Goal: Task Accomplishment & Management: Manage account settings

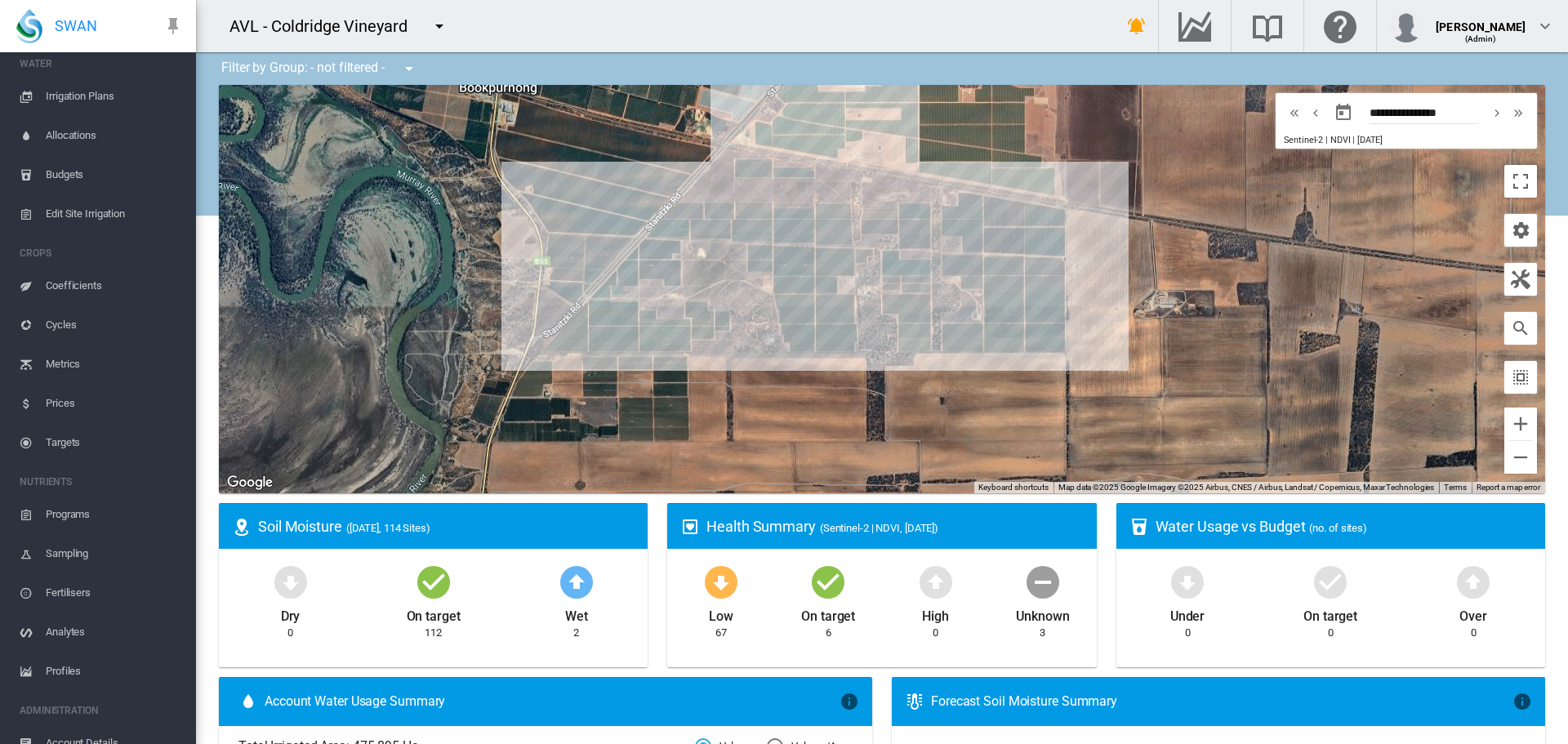
scroll to position [295, 0]
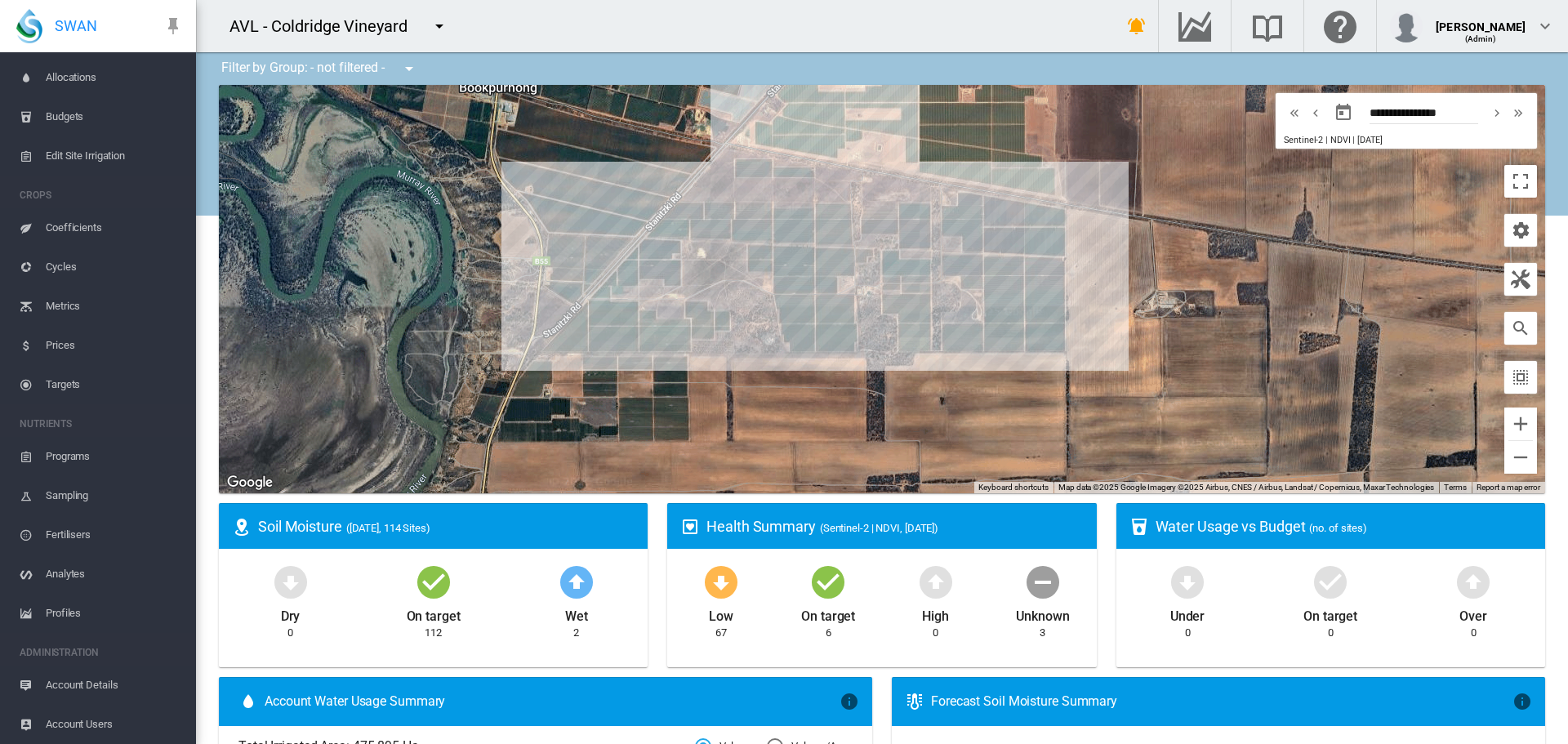
click at [68, 697] on span "Account Details" at bounding box center [114, 685] width 137 height 39
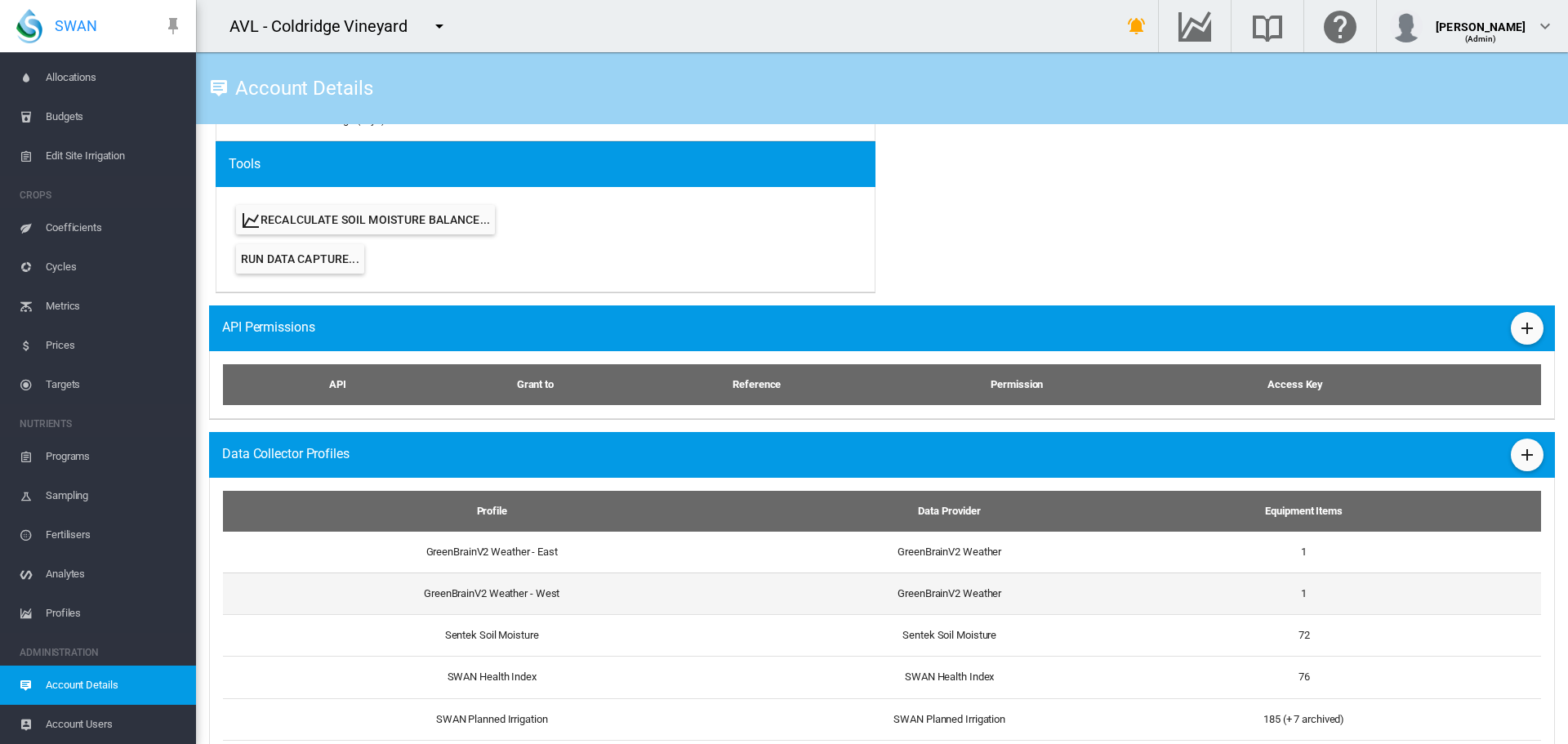
scroll to position [817, 0]
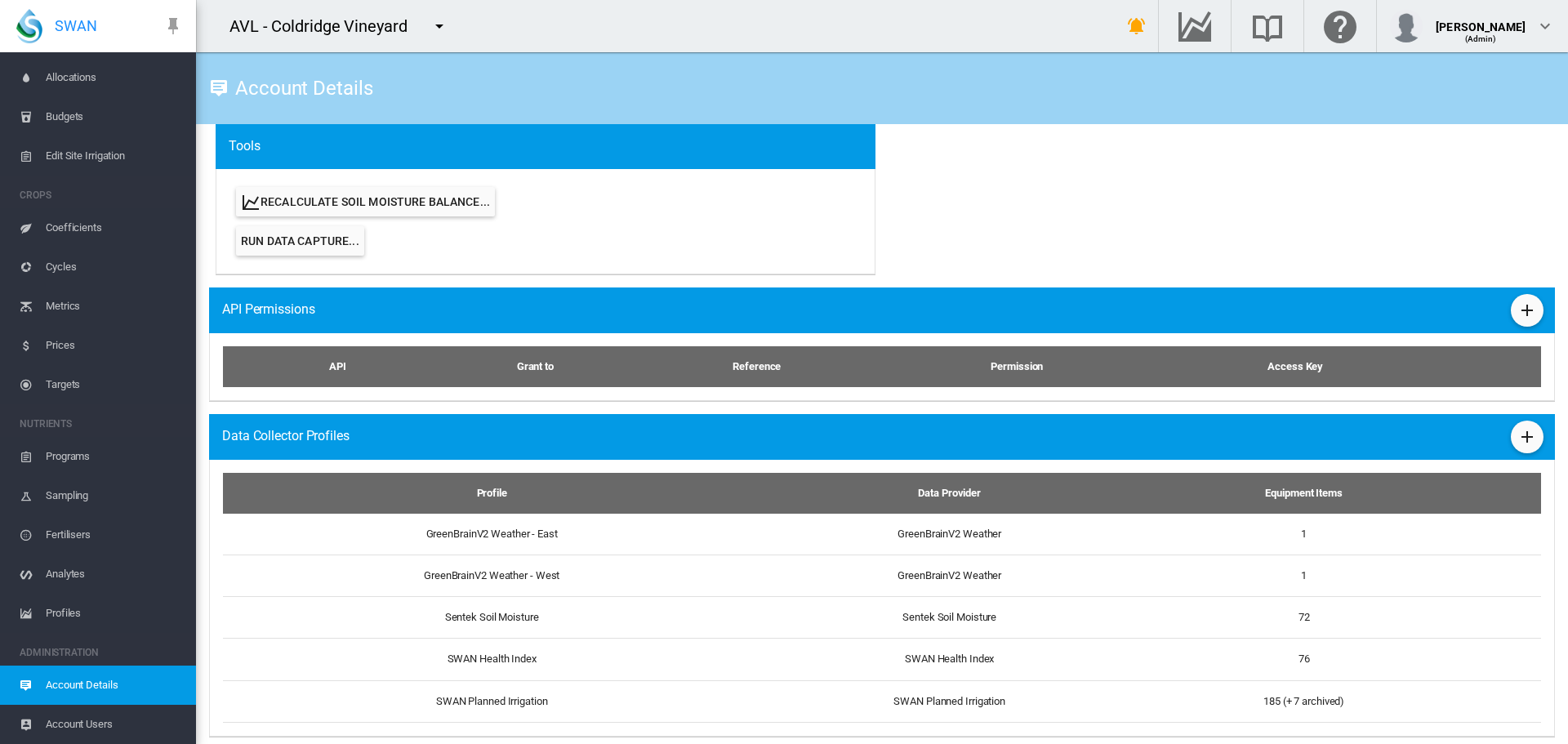
click at [1517, 313] on md-icon "icon-plus" at bounding box center [1527, 311] width 19 height 19
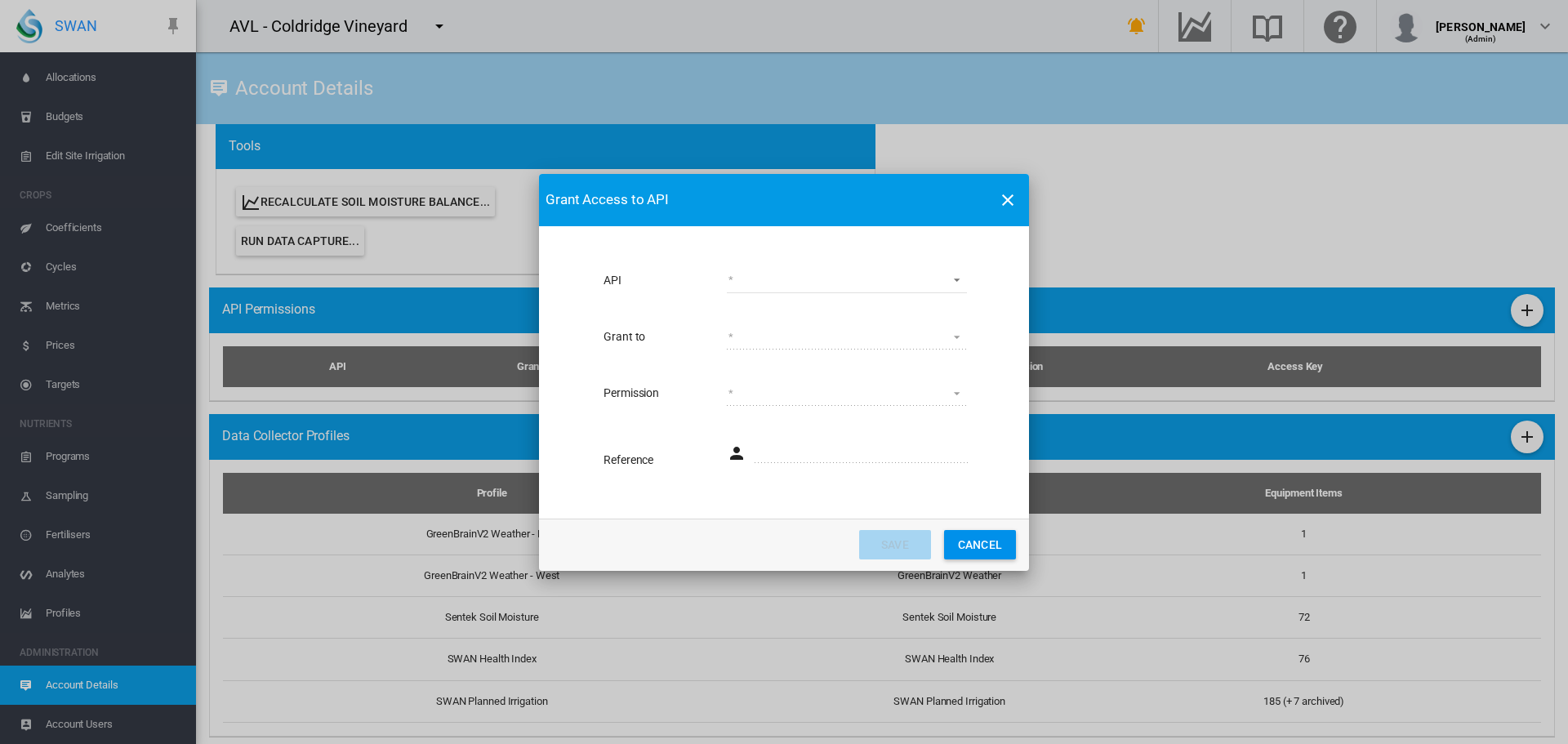
click at [782, 274] on md-select "Schedule" at bounding box center [847, 281] width 240 height 25
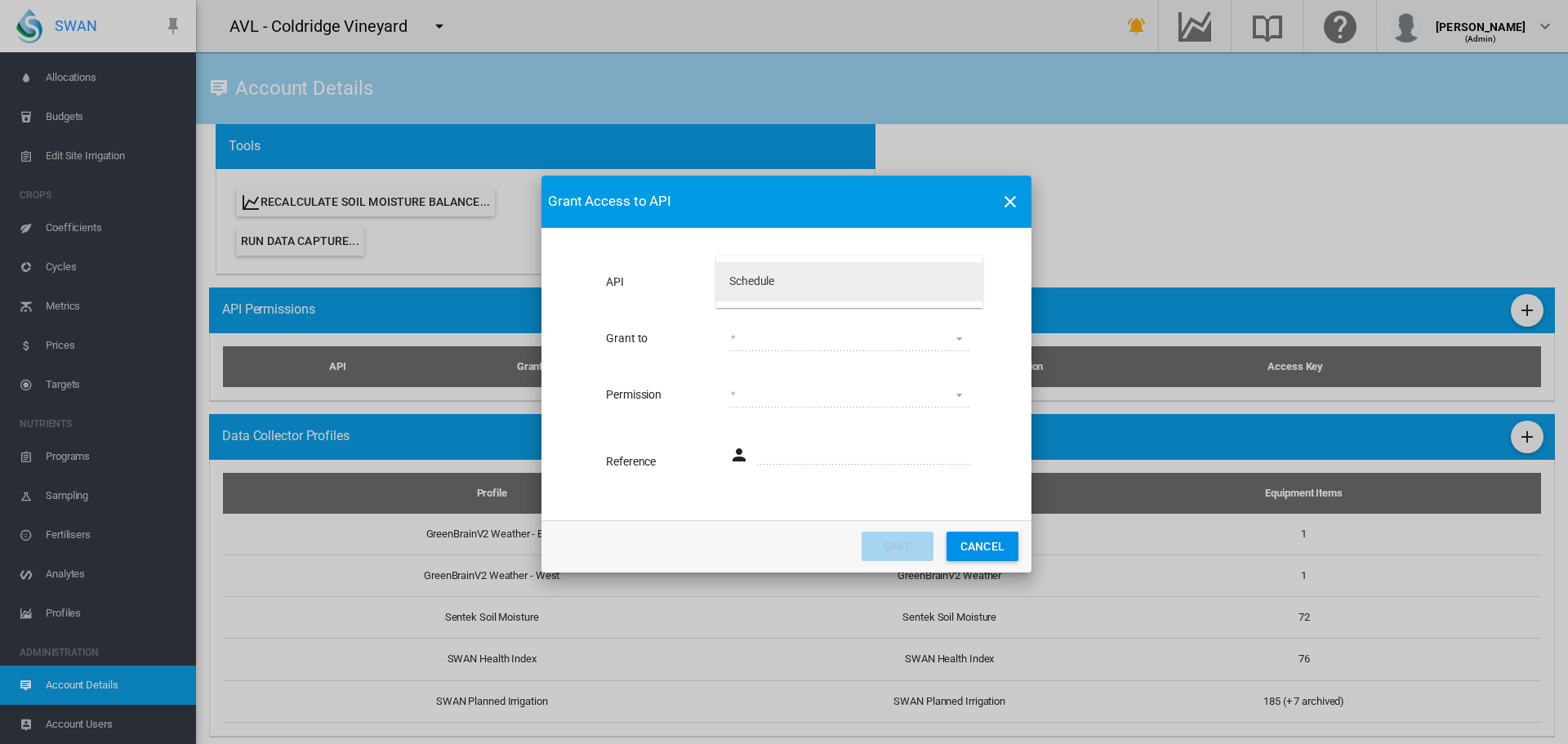
click at [738, 270] on md-option "Schedule" at bounding box center [850, 282] width 267 height 39
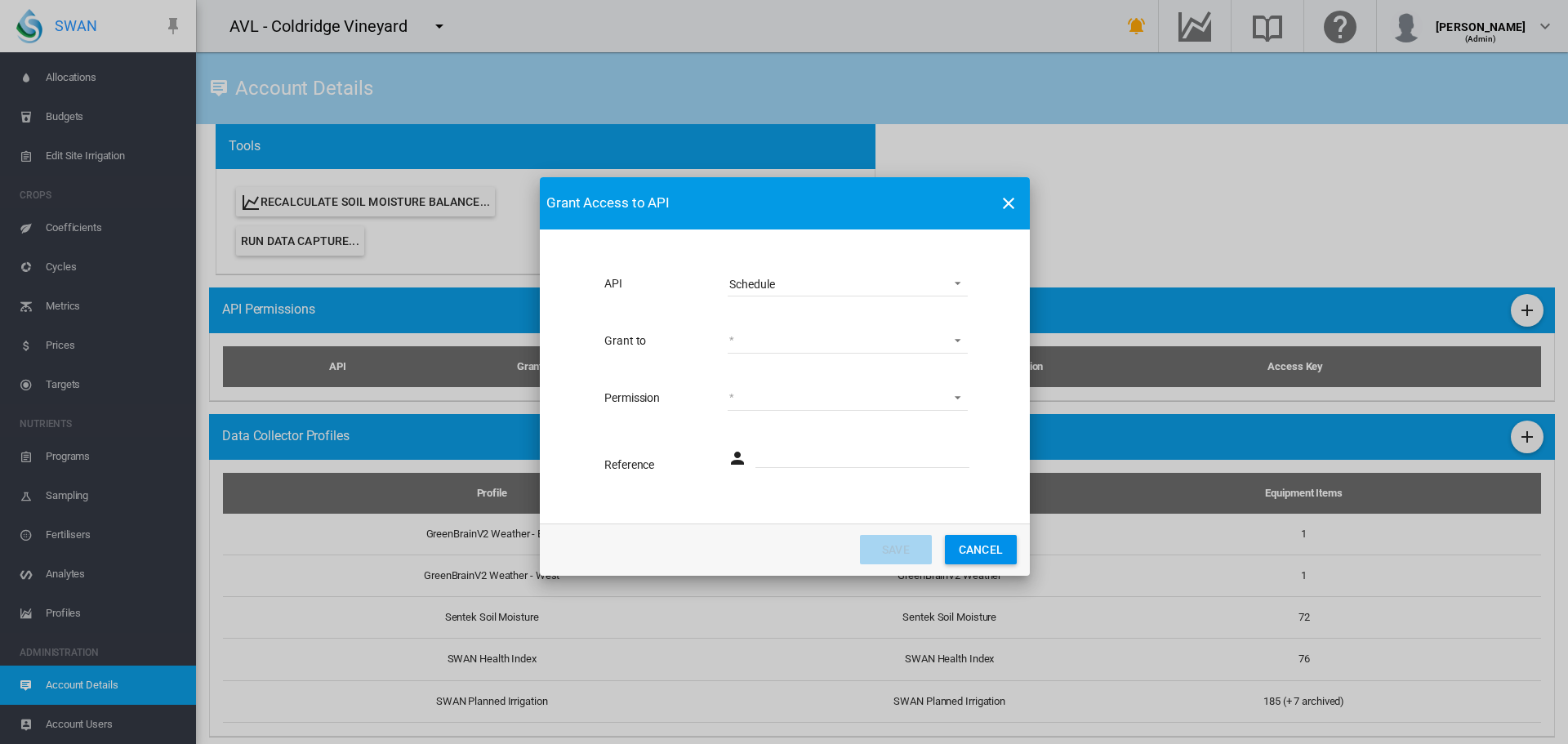
click at [789, 329] on md-select "Aquamonix Pervasive IoT Self/Other" at bounding box center [848, 341] width 240 height 25
drag, startPoint x: 766, startPoint y: 427, endPoint x: 725, endPoint y: 403, distance: 47.5
click at [766, 429] on md-option "Self/Other" at bounding box center [850, 418] width 267 height 39
click at [785, 398] on md-select "Read" at bounding box center [848, 398] width 240 height 25
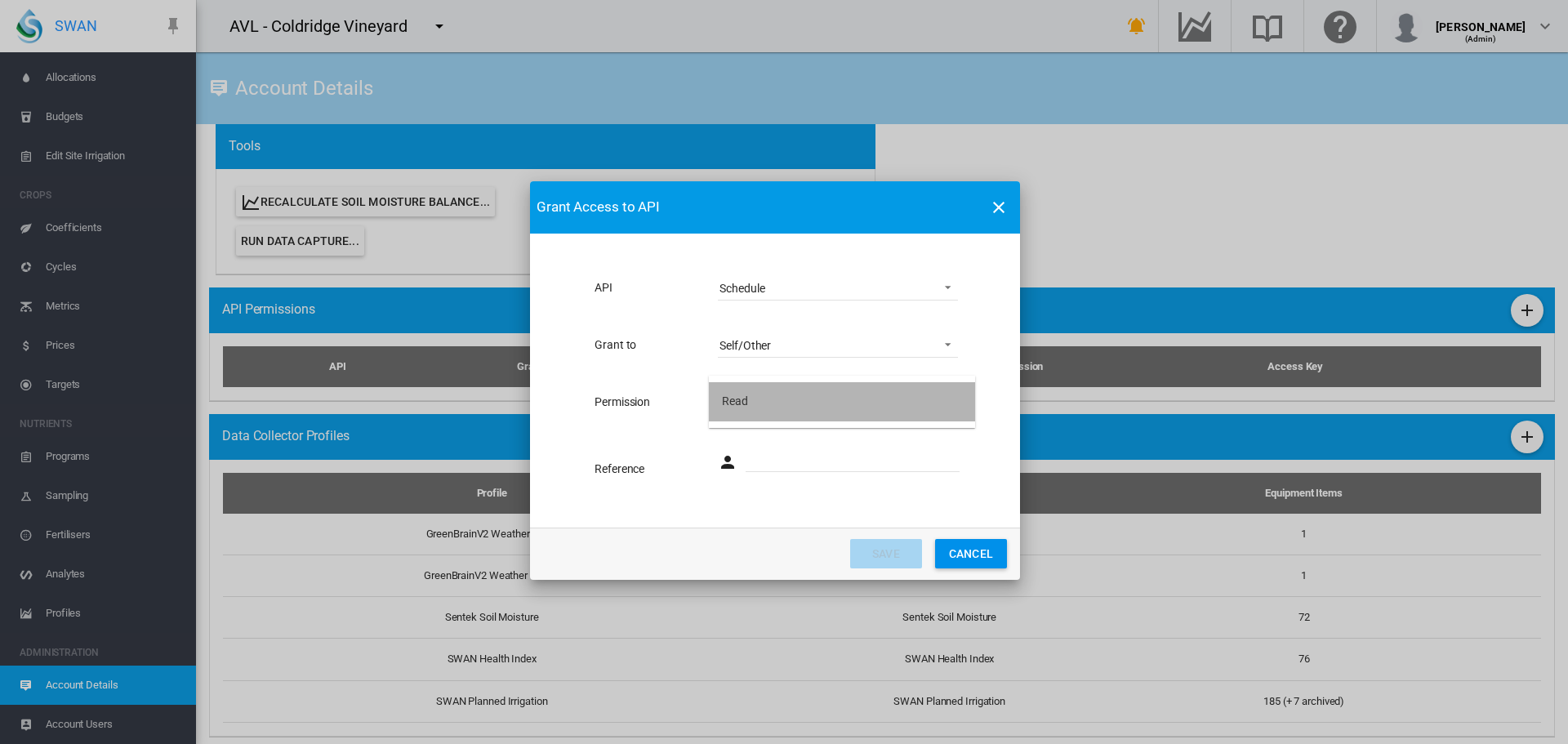
click at [774, 401] on md-option "Read" at bounding box center [842, 402] width 267 height 39
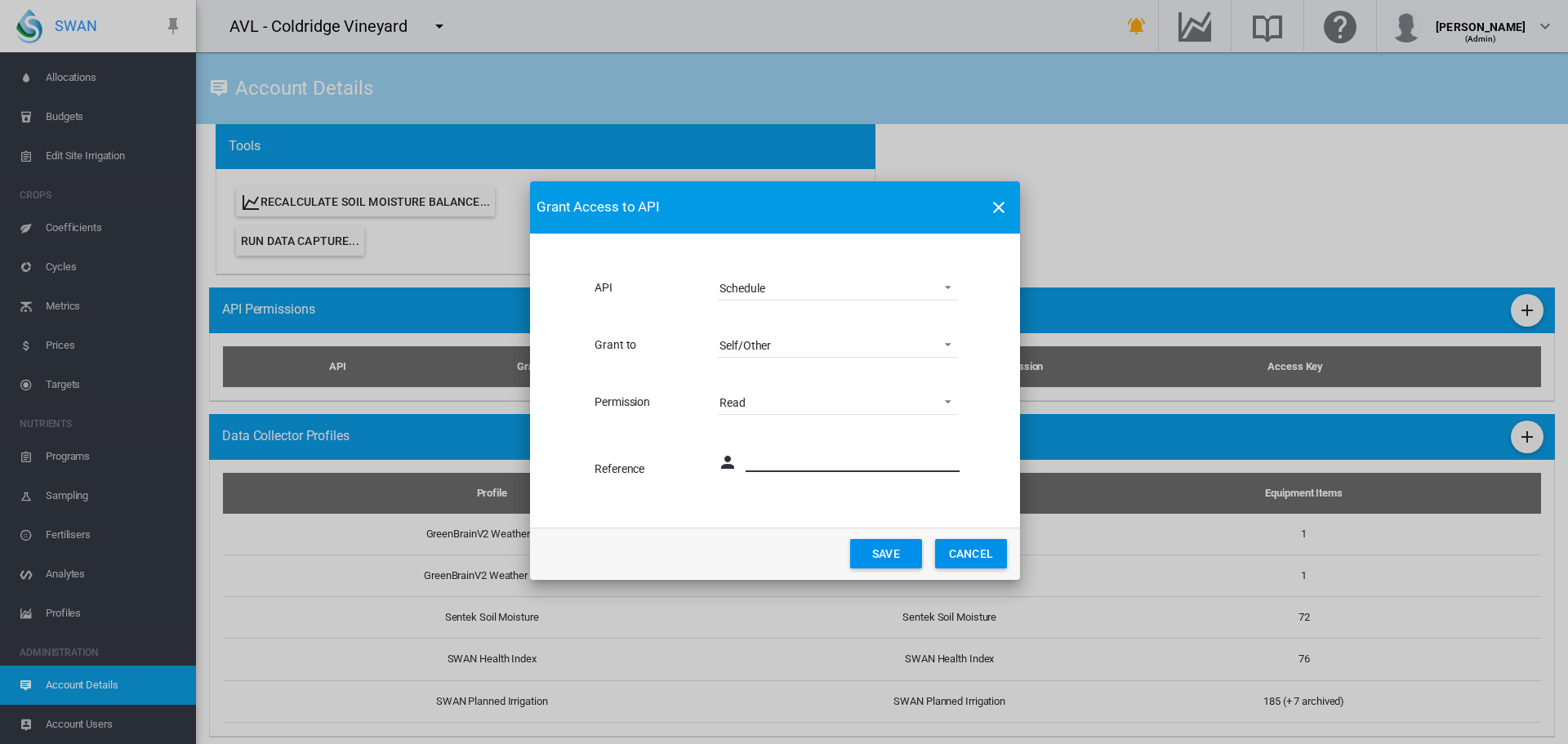
click at [774, 454] on input "API Grant ..." at bounding box center [852, 460] width 214 height 25
type input "**********"
click at [880, 555] on button "Save" at bounding box center [886, 554] width 72 height 30
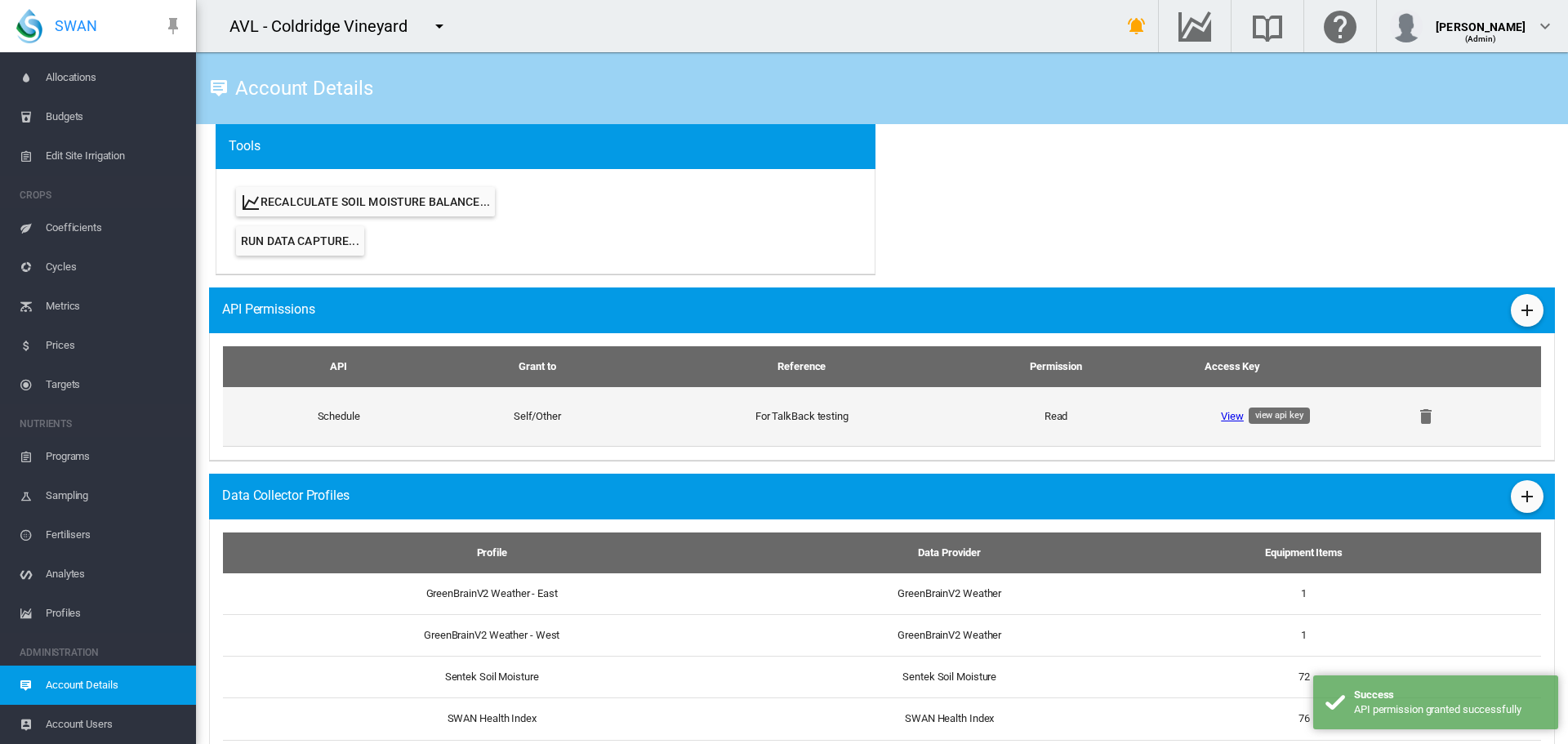
drag, startPoint x: 1217, startPoint y: 413, endPoint x: 1225, endPoint y: 410, distance: 8.5
click at [1221, 413] on link "View" at bounding box center [1232, 416] width 23 height 12
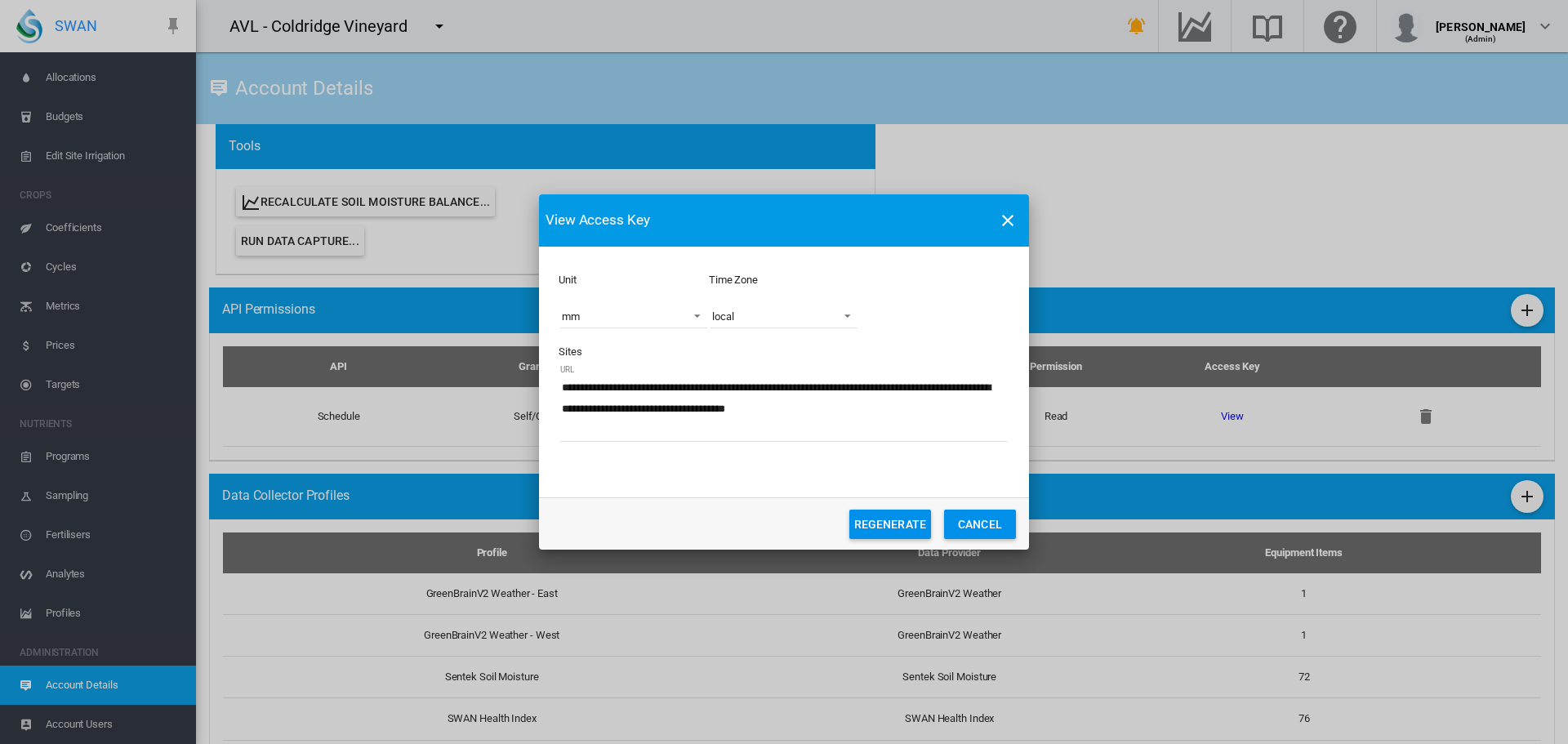
drag, startPoint x: 816, startPoint y: 407, endPoint x: 852, endPoint y: 427, distance: 41.2
click at [852, 427] on textarea "**********" at bounding box center [784, 408] width 447 height 66
click at [992, 522] on button "CANCEL" at bounding box center [980, 525] width 72 height 30
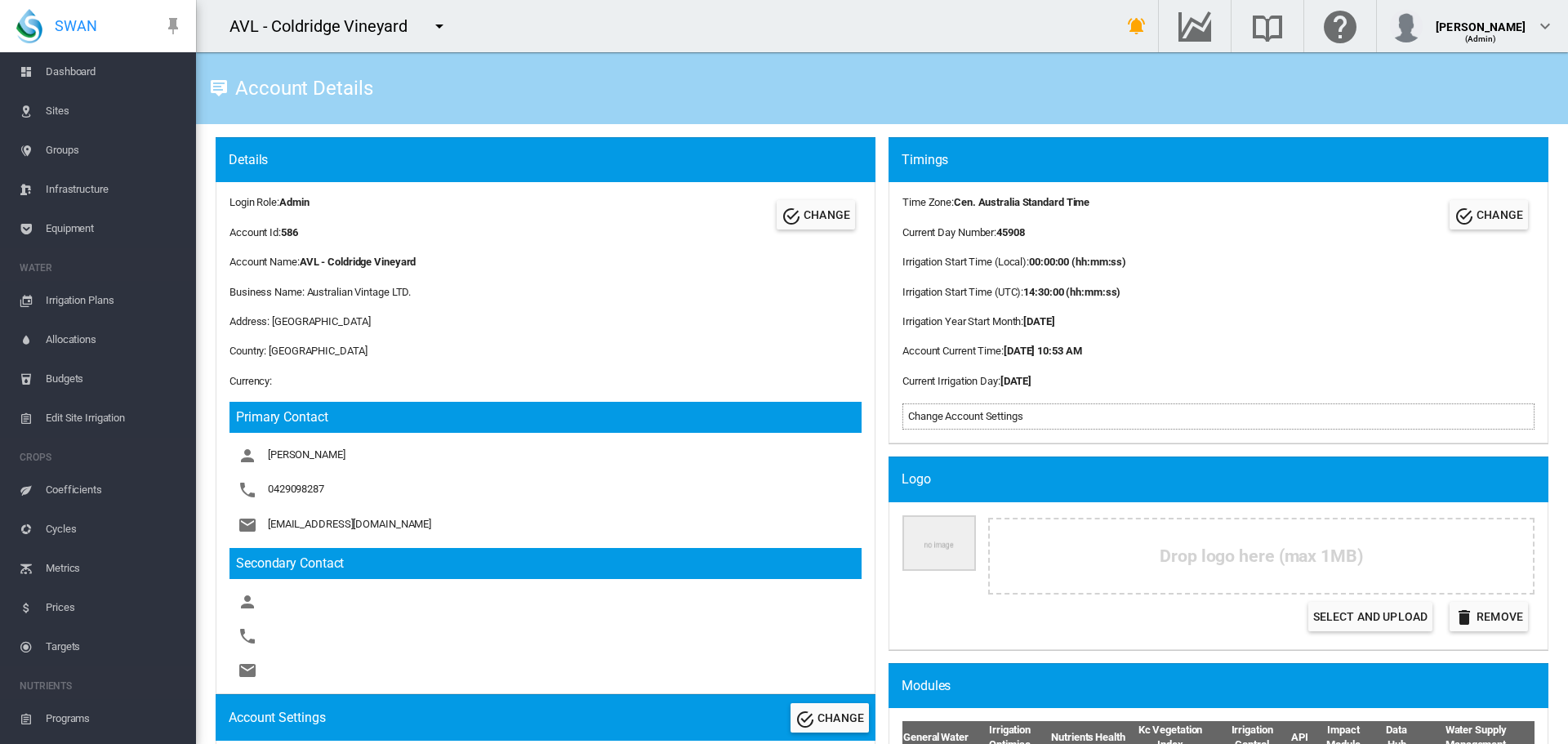
scroll to position [0, 0]
click at [75, 140] on span "Sites" at bounding box center [114, 144] width 137 height 39
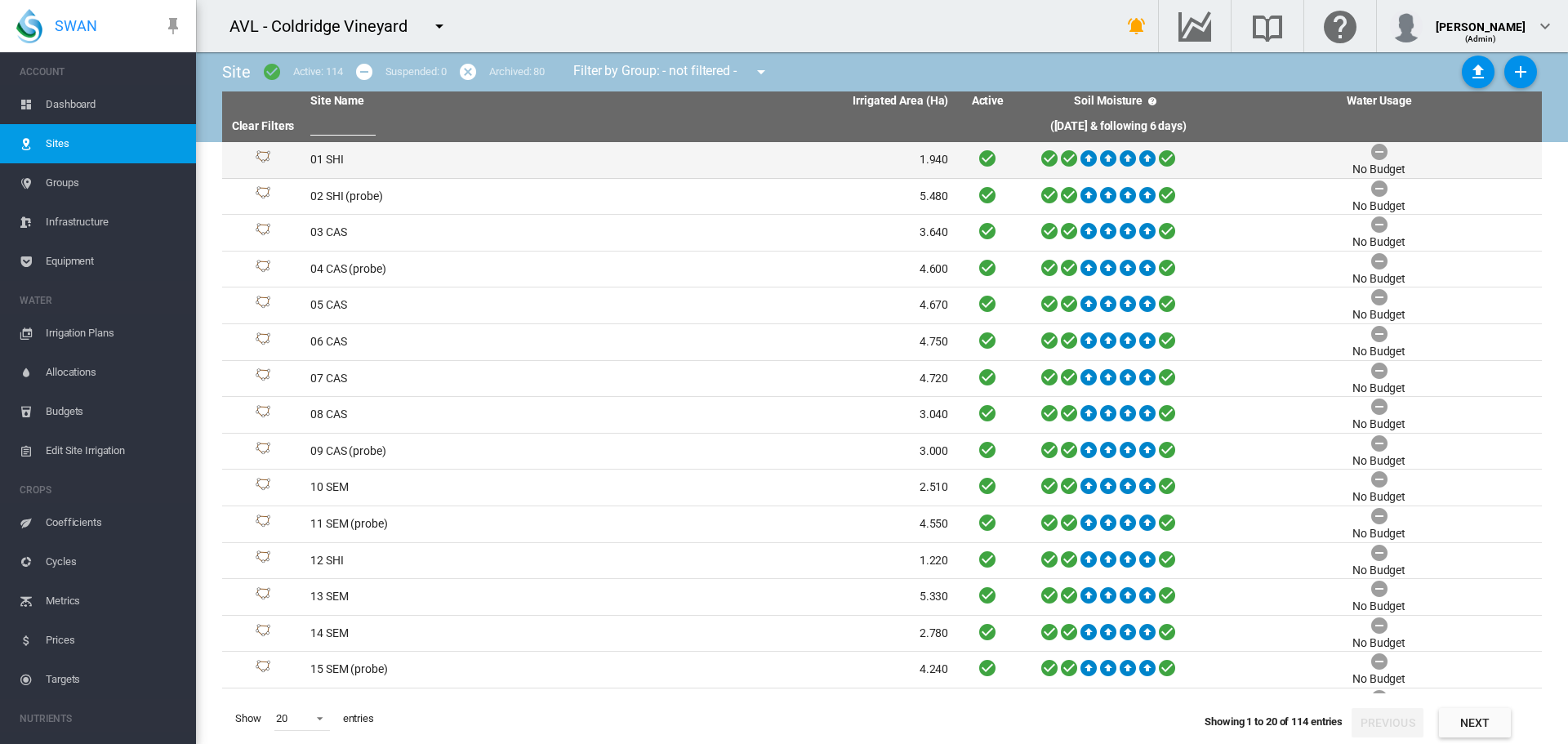
click at [323, 171] on td "01 SHI" at bounding box center [467, 160] width 326 height 36
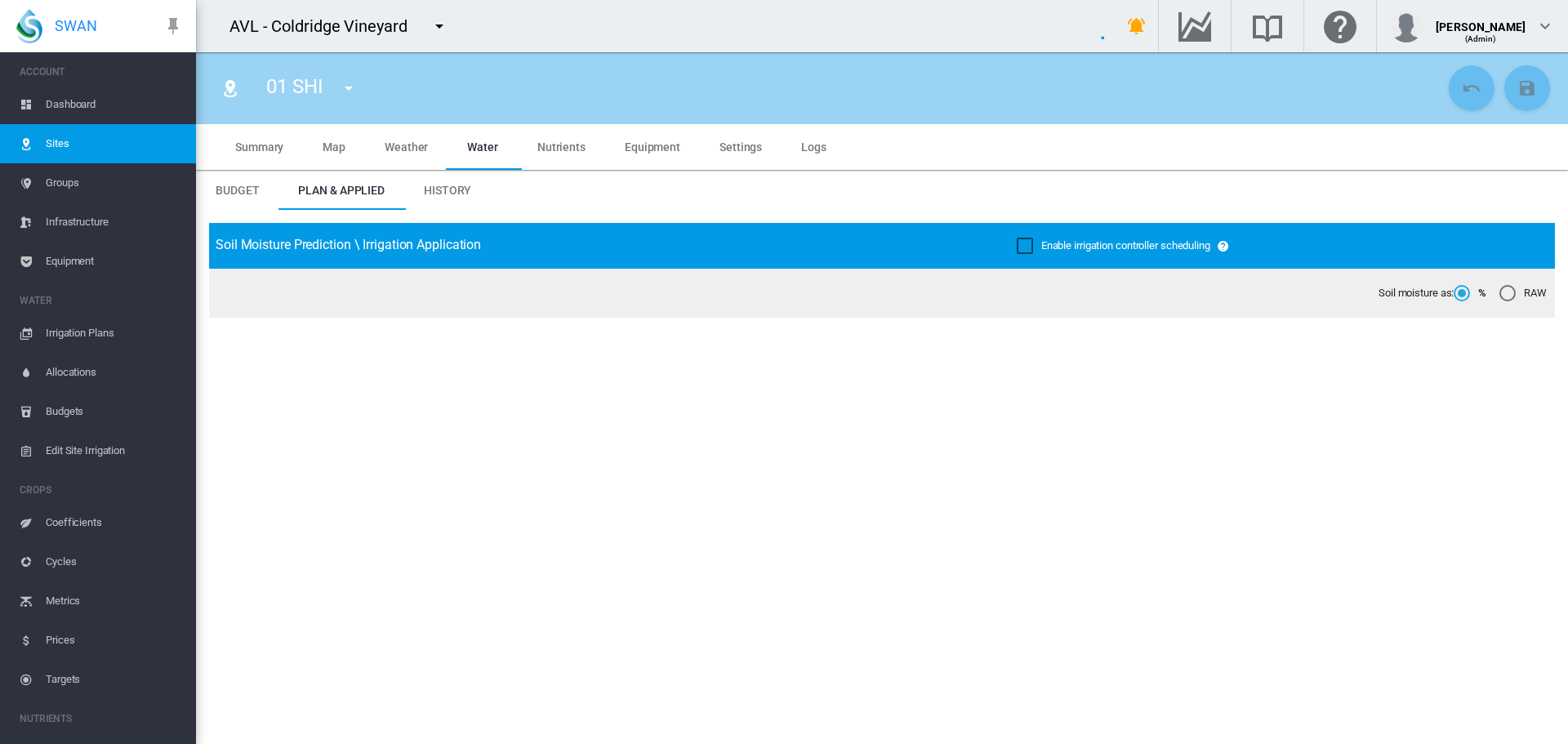
type input "******"
type input "****"
type input "*********"
type input "**"
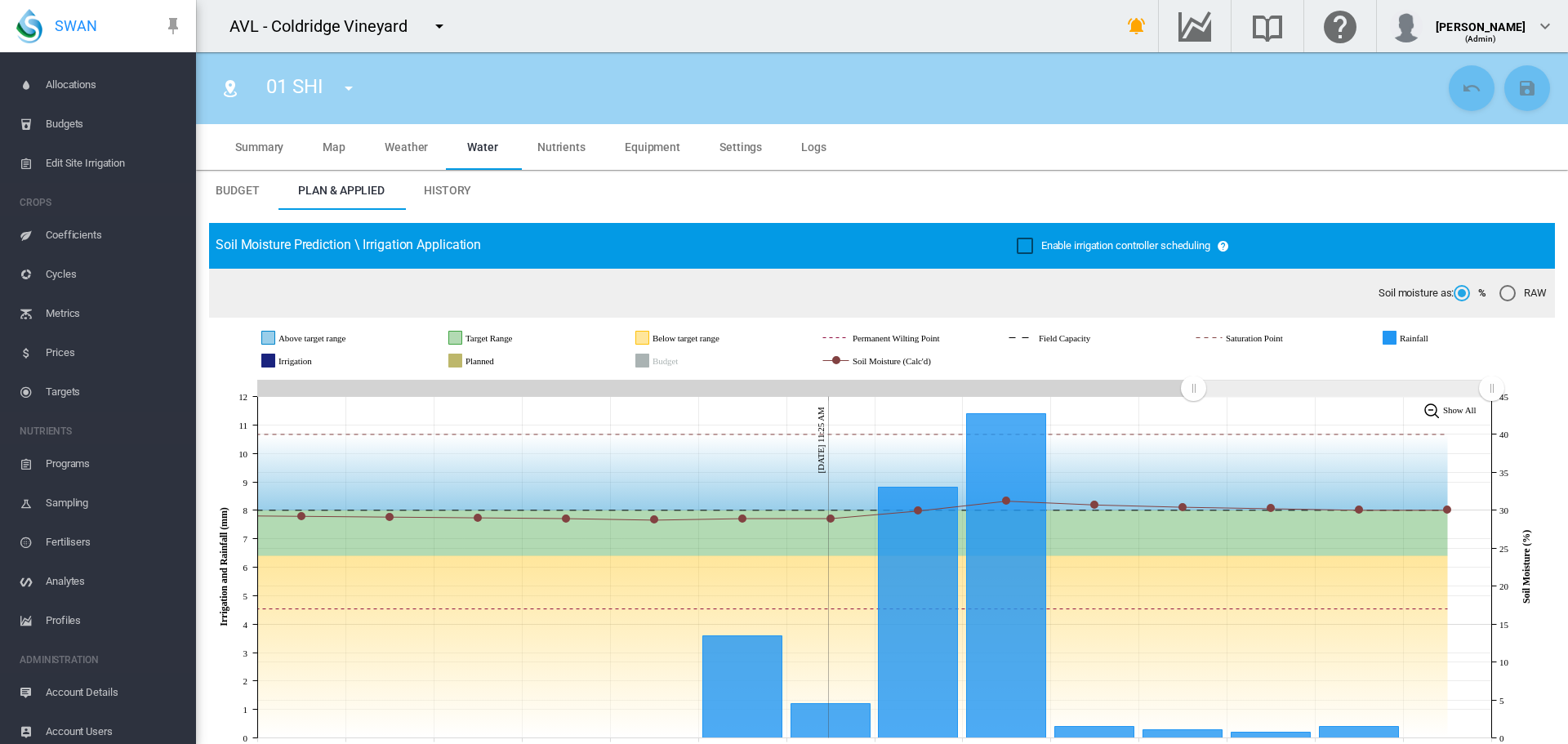
scroll to position [295, 0]
drag, startPoint x: 406, startPoint y: 21, endPoint x: 222, endPoint y: 25, distance: 184.0
click at [222, 25] on div "AVL - Coldridge Vineyard" at bounding box center [328, 26] width 264 height 41
copy div "AVL - Coldridge Vineyard"
click at [61, 687] on span "Account Details" at bounding box center [114, 685] width 137 height 39
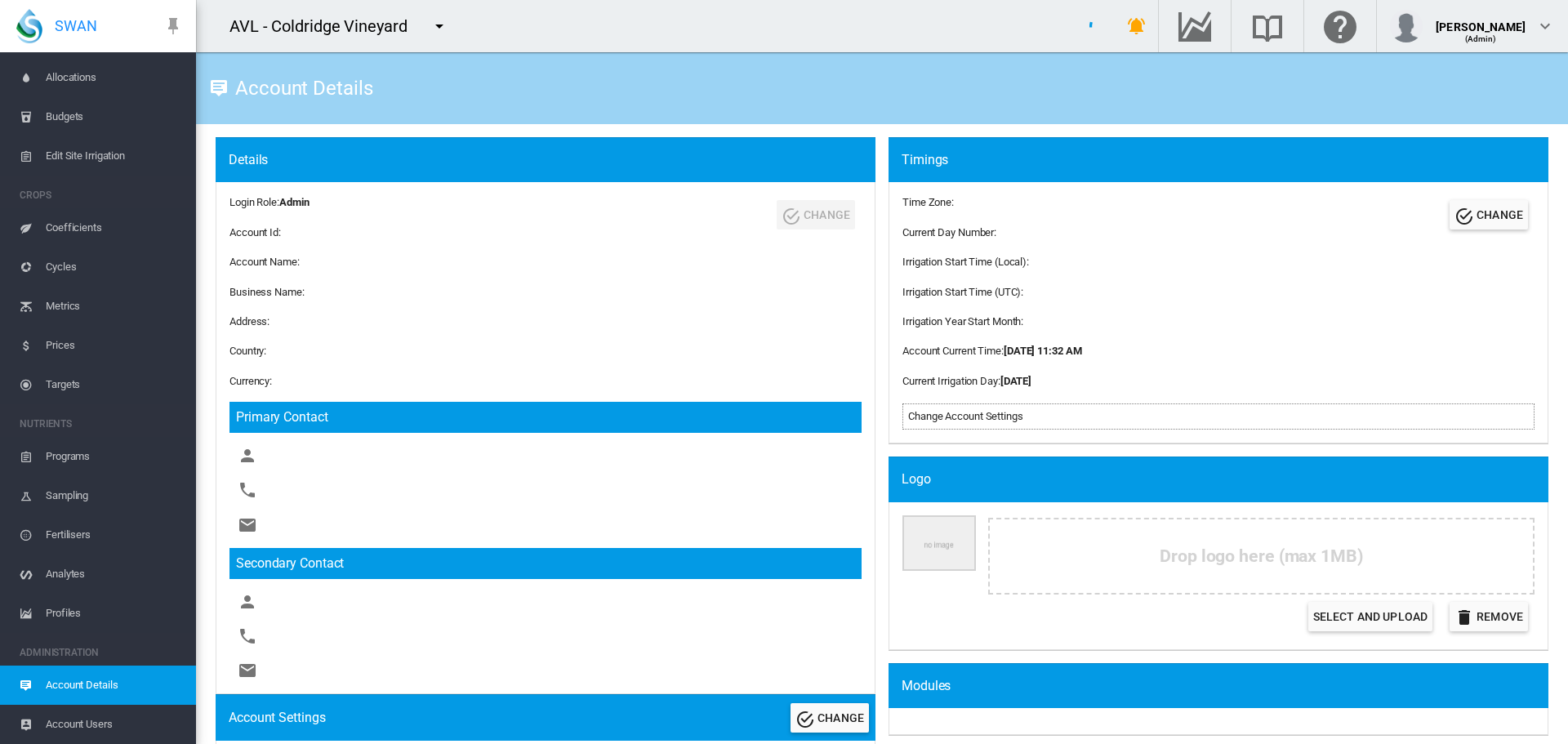
click at [61, 687] on span "Account Details" at bounding box center [114, 685] width 137 height 39
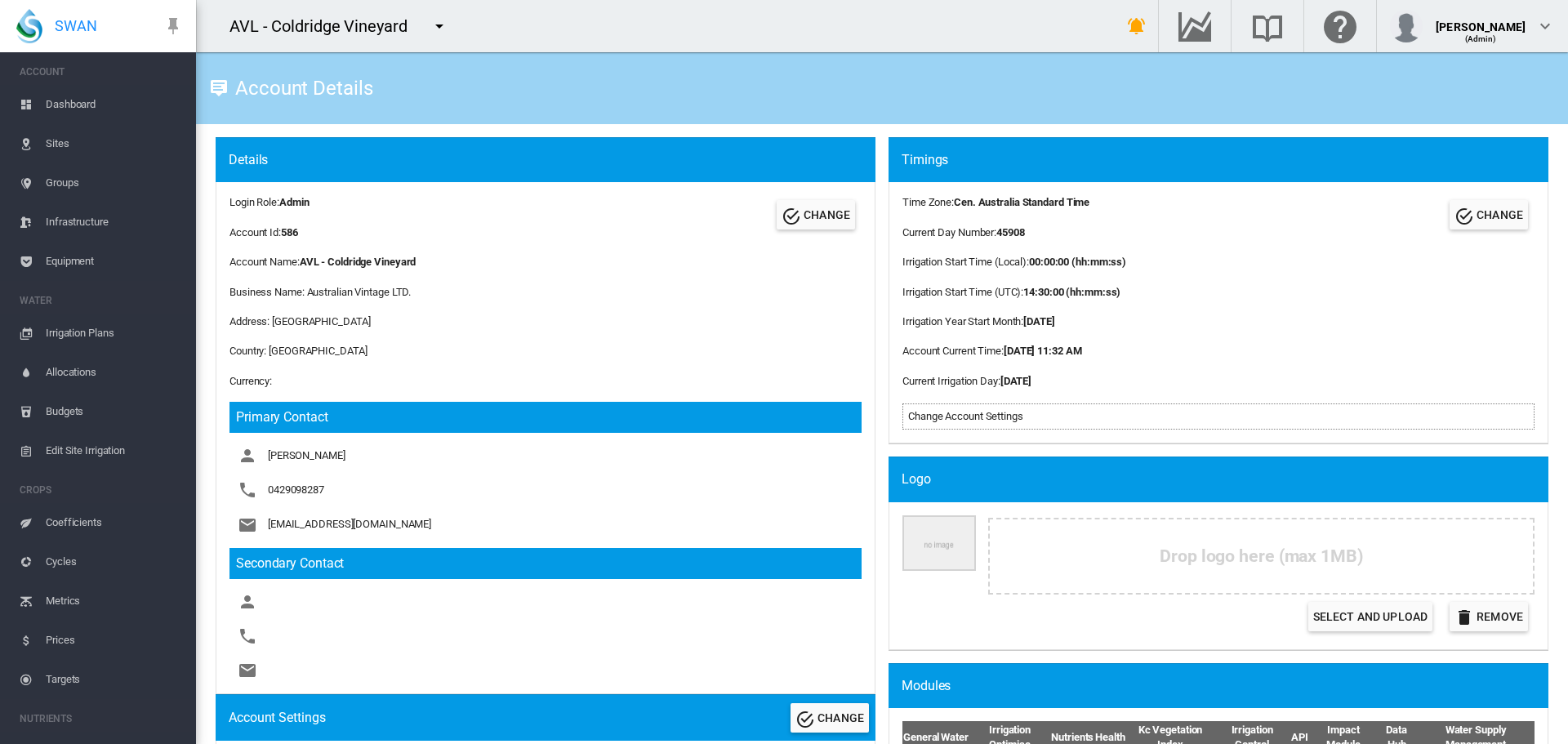
click at [48, 138] on span "Sites" at bounding box center [114, 144] width 137 height 39
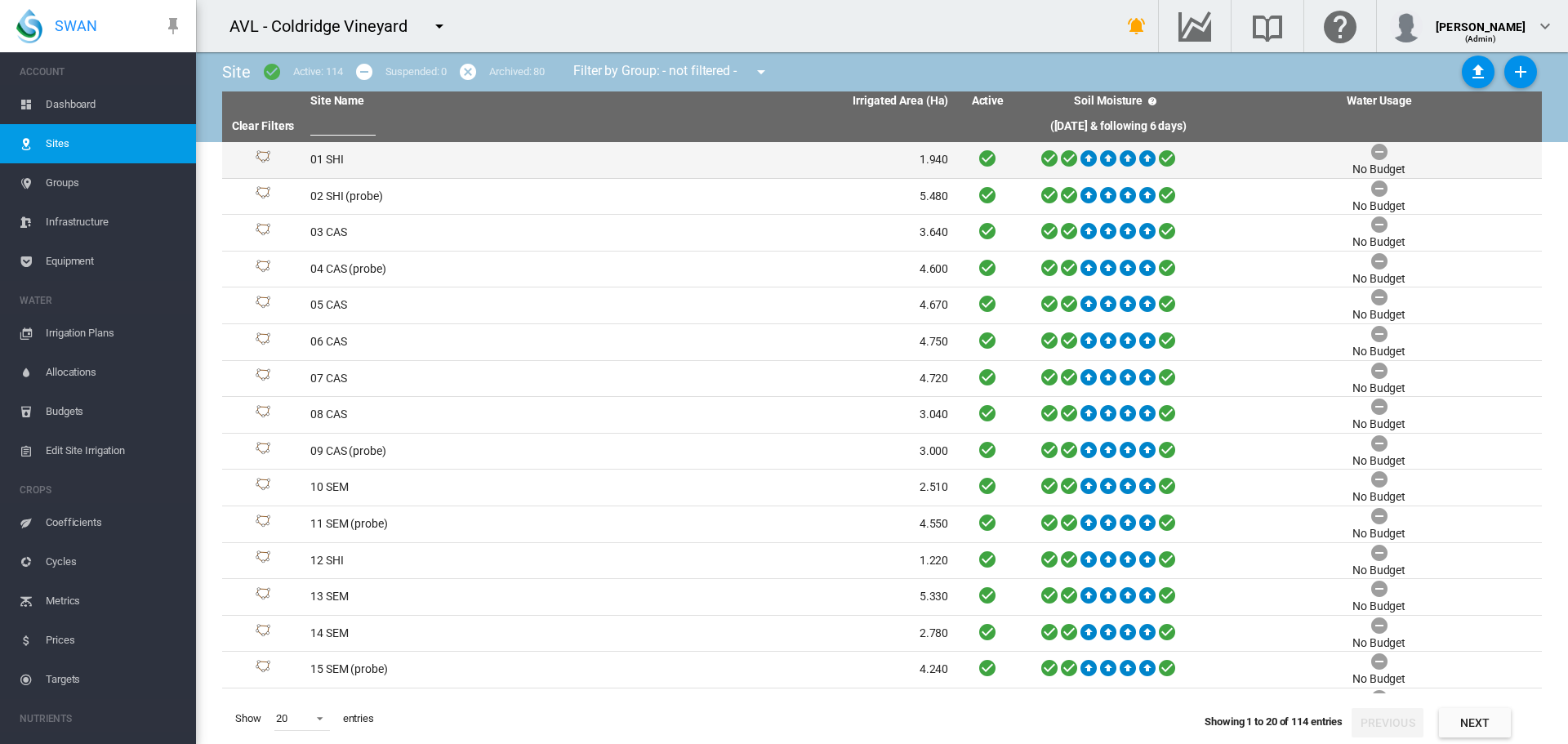
click at [324, 148] on td "01 SHI" at bounding box center [467, 160] width 326 height 36
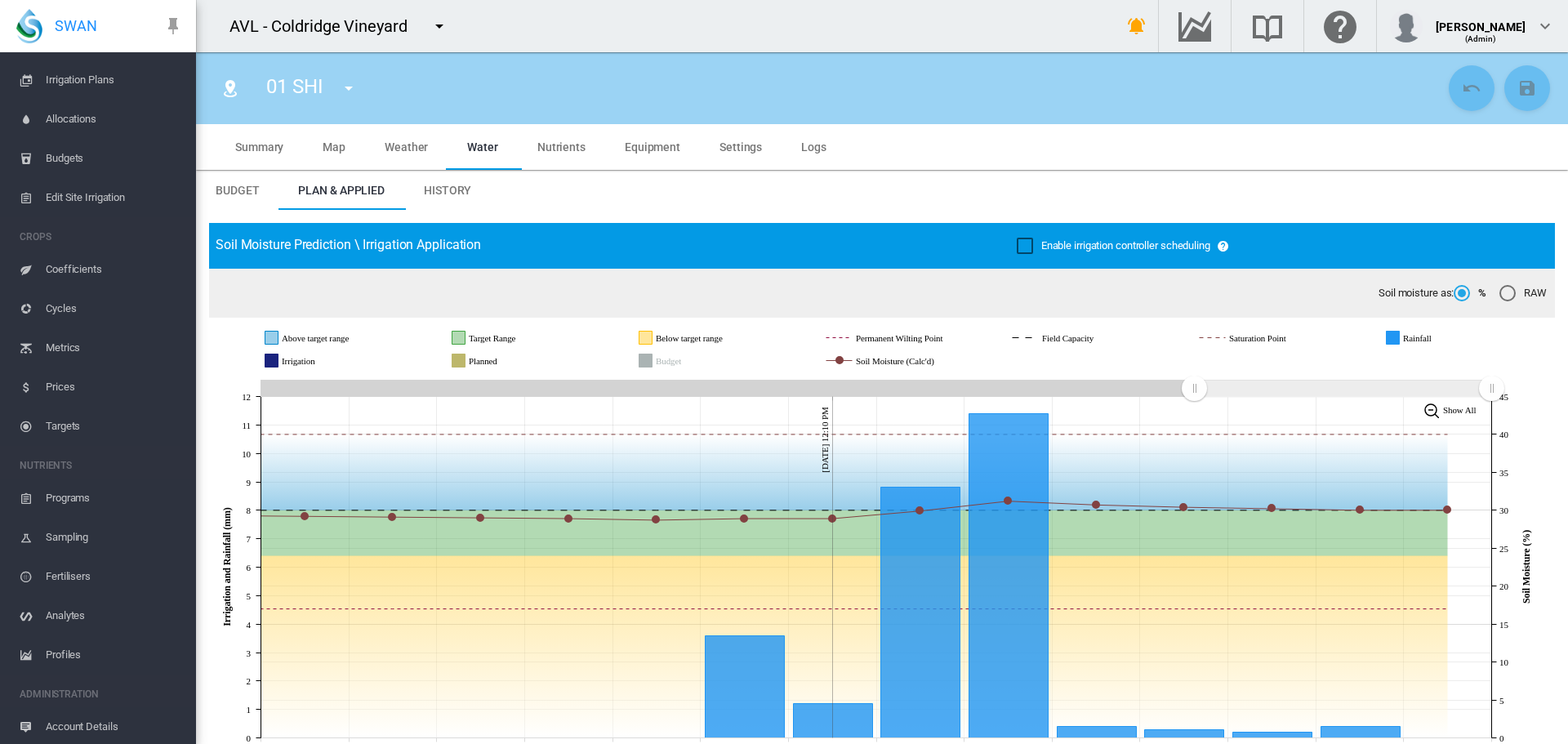
scroll to position [295, 0]
click at [61, 677] on span "Account Details" at bounding box center [114, 685] width 137 height 39
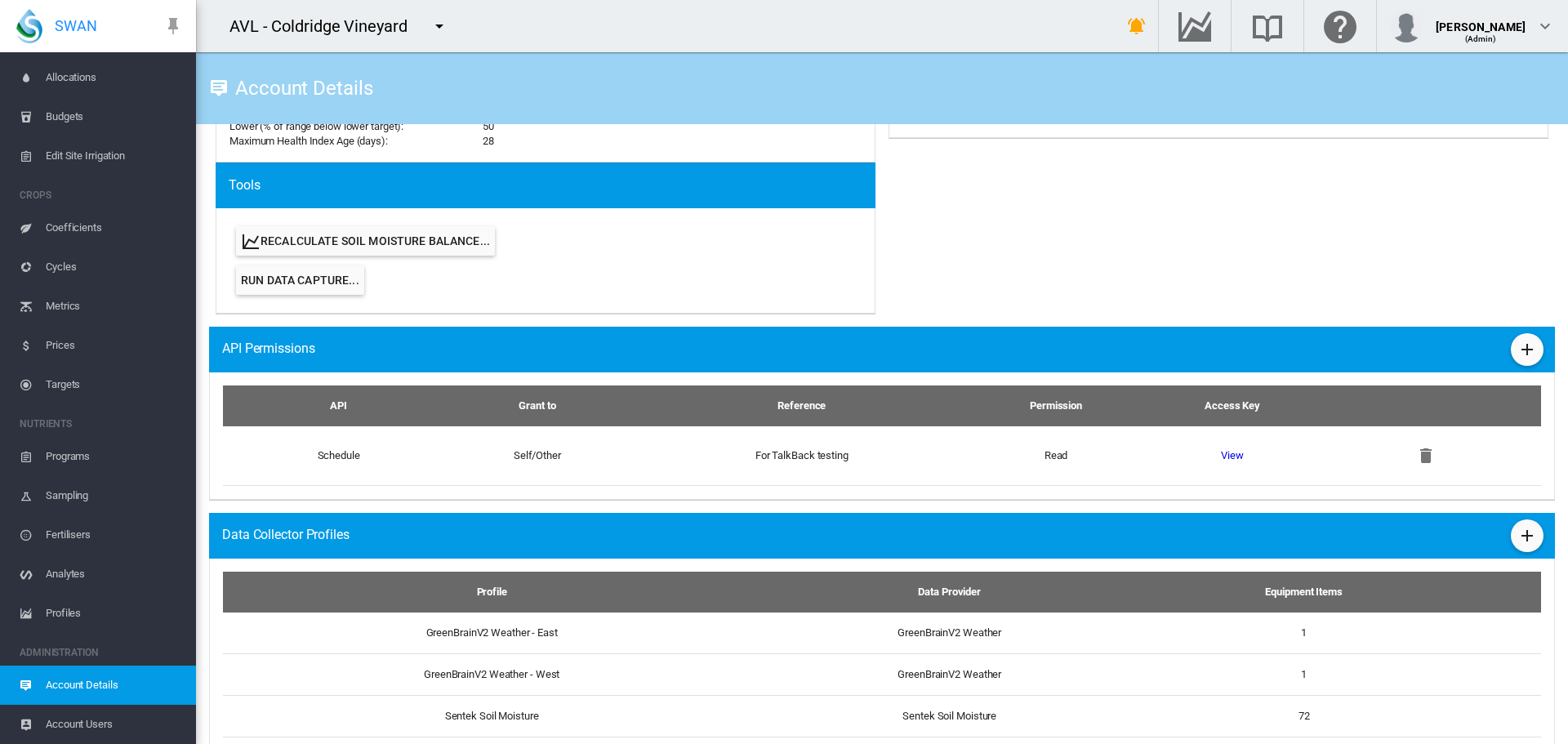
scroll to position [817, 0]
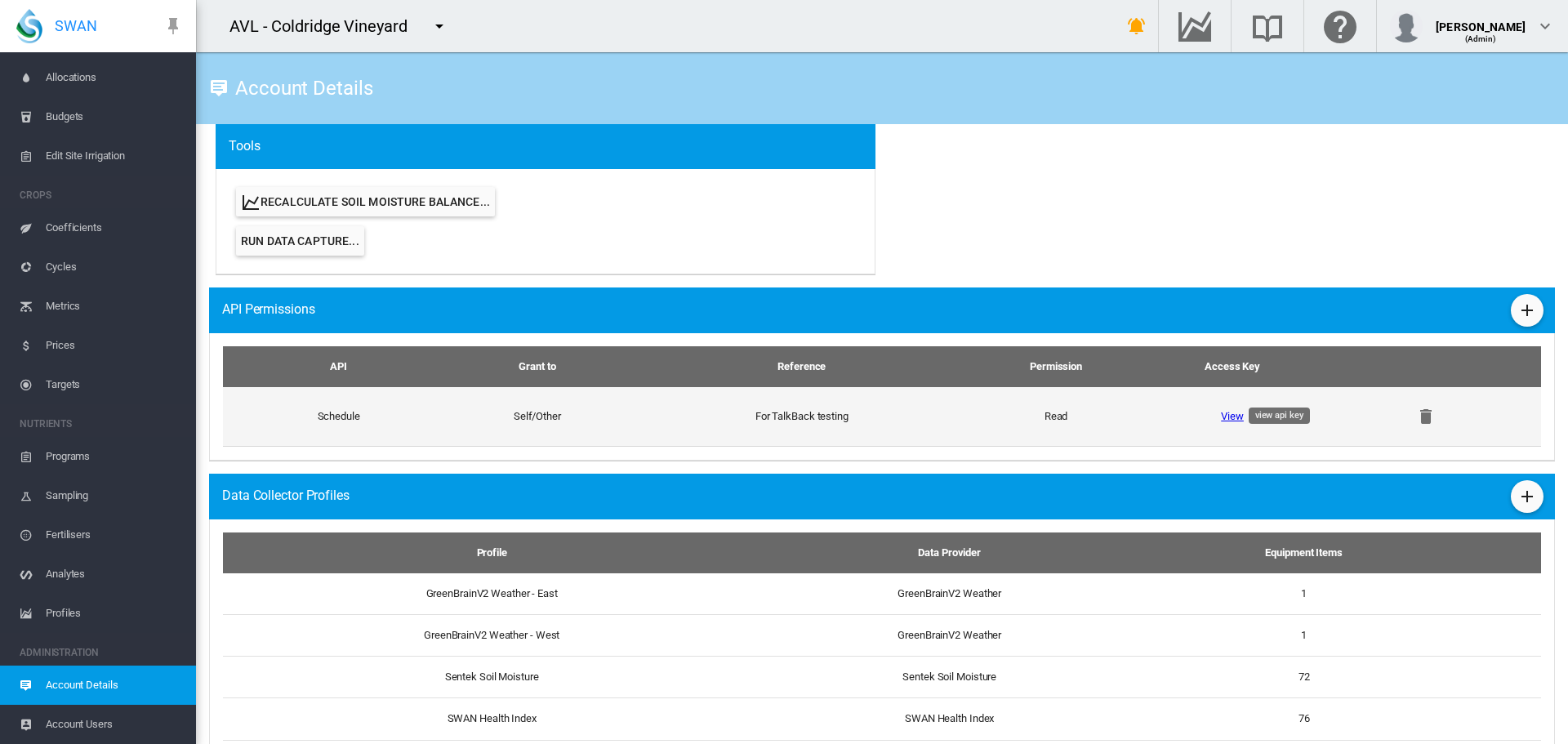
click at [1226, 415] on link "View" at bounding box center [1232, 416] width 23 height 12
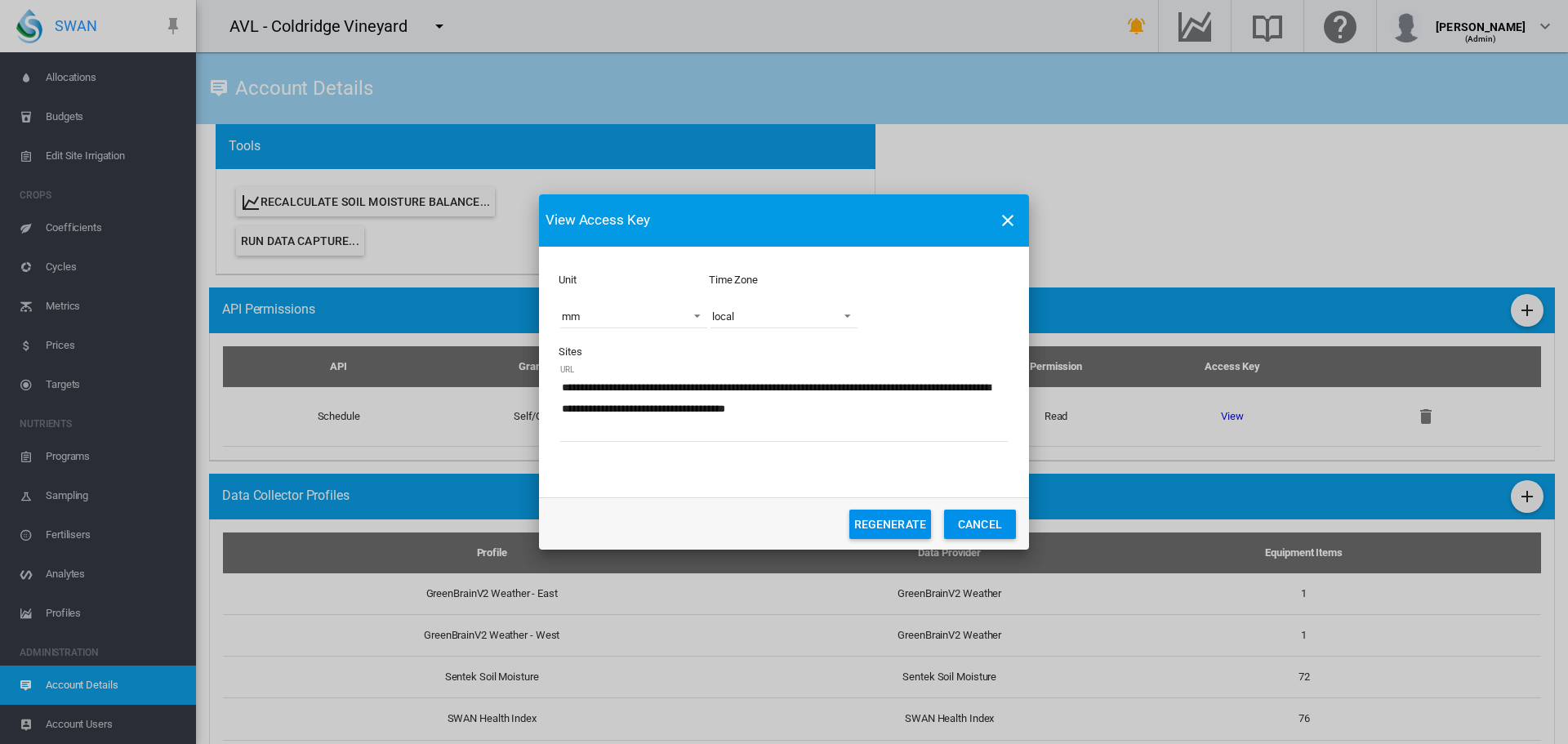
click at [723, 433] on textarea "**********" at bounding box center [784, 408] width 447 height 66
drag, startPoint x: 718, startPoint y: 428, endPoint x: 355, endPoint y: 347, distance: 371.9
click at [355, 347] on div "**********" at bounding box center [784, 372] width 1568 height 744
